Goal: Information Seeking & Learning: Learn about a topic

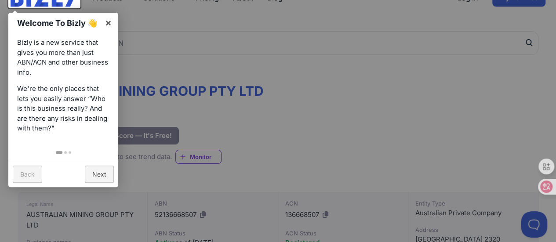
scroll to position [59, 0]
click at [108, 17] on link "×" at bounding box center [108, 22] width 20 height 20
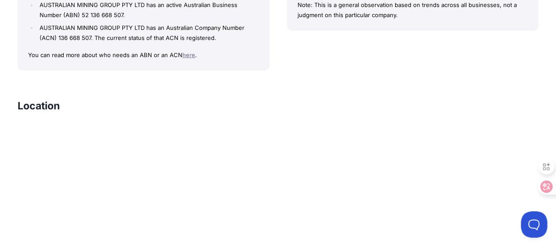
scroll to position [858, 0]
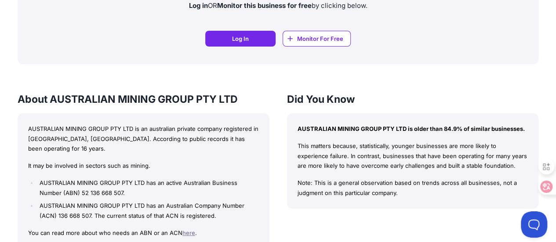
scroll to position [753, 0]
